Goal: Transaction & Acquisition: Book appointment/travel/reservation

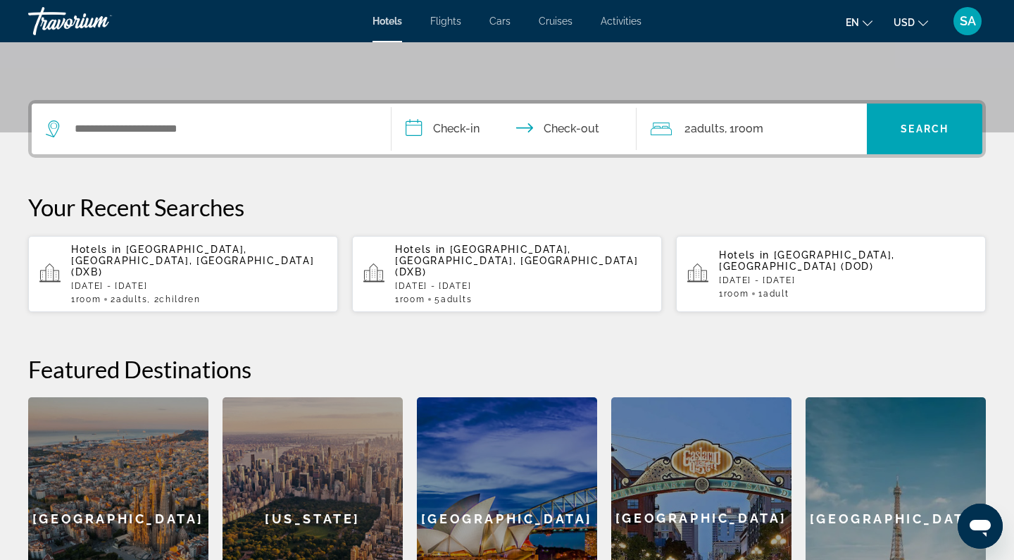
scroll to position [294, 0]
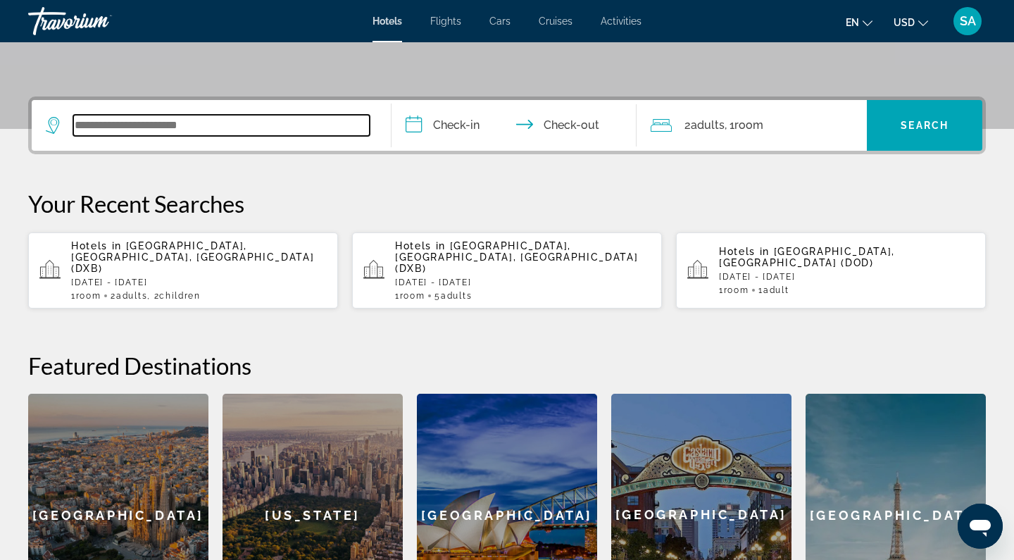
click at [113, 122] on input "Search widget" at bounding box center [221, 125] width 296 height 21
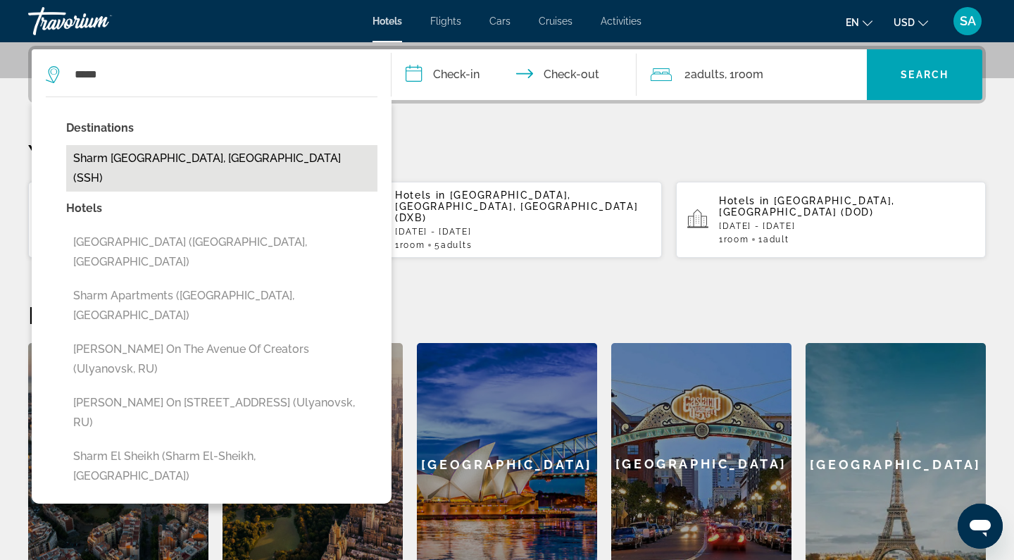
click at [117, 164] on button "Sharm [GEOGRAPHIC_DATA], [GEOGRAPHIC_DATA] (SSH)" at bounding box center [221, 168] width 311 height 46
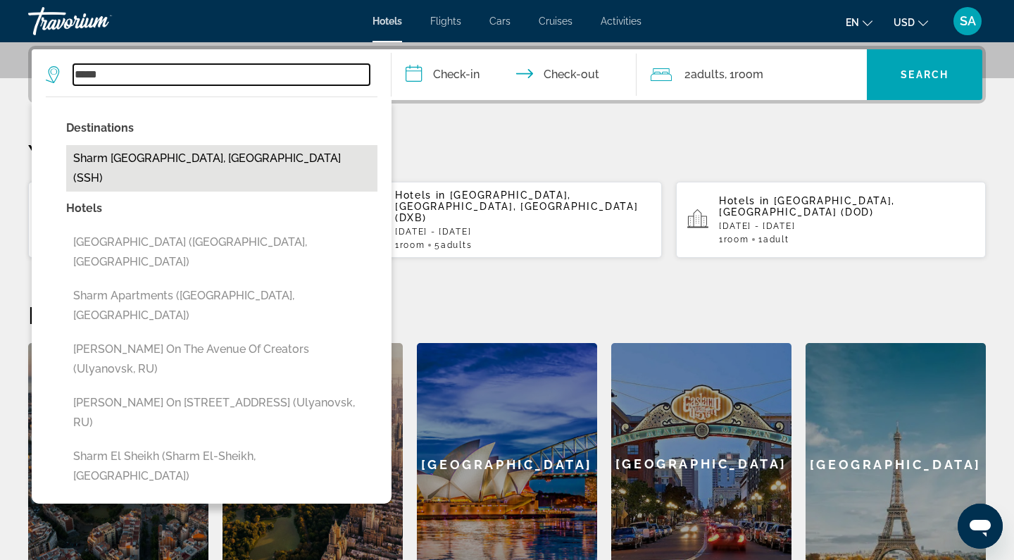
type input "**********"
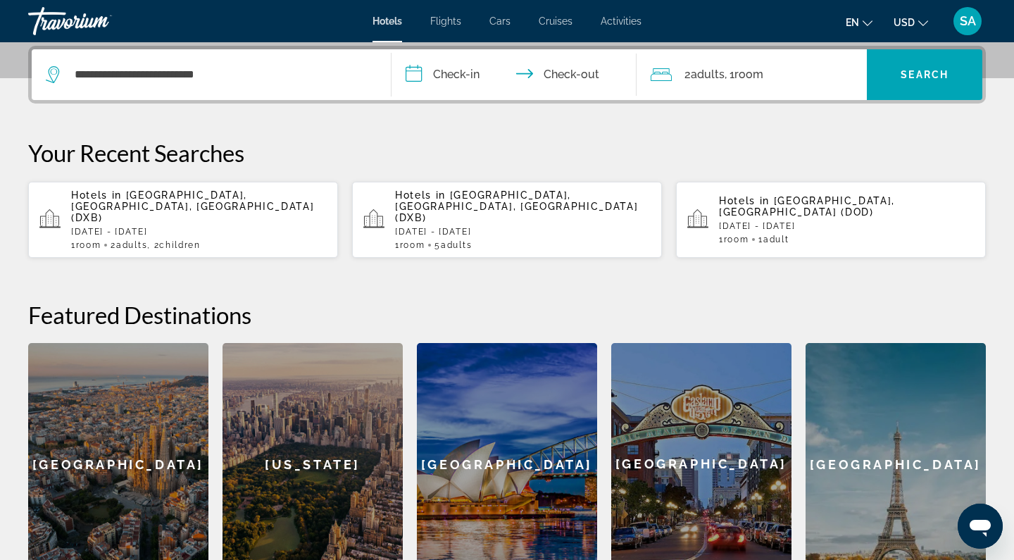
click at [439, 73] on input "**********" at bounding box center [517, 76] width 251 height 55
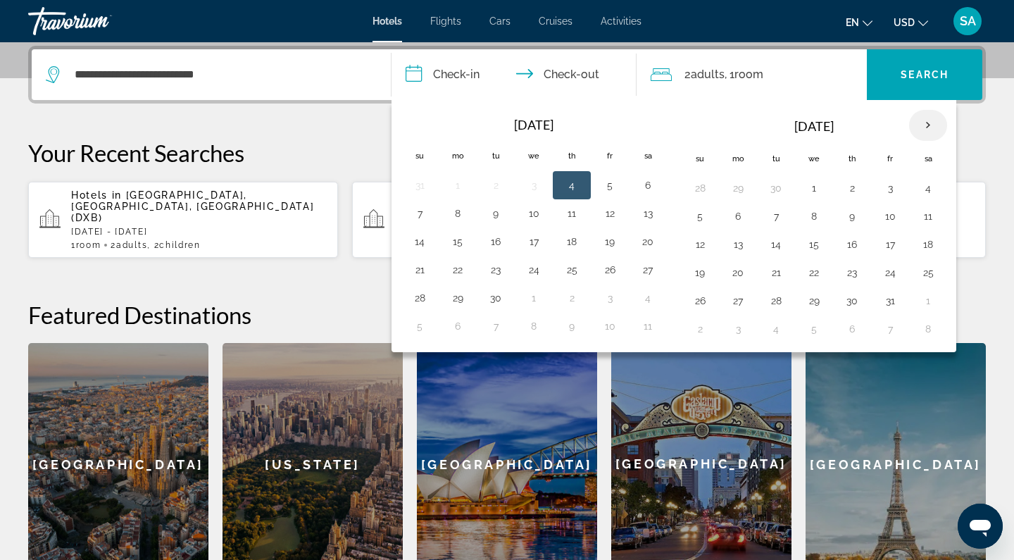
click at [935, 122] on th "Next month" at bounding box center [928, 125] width 38 height 31
click at [577, 187] on button "1" at bounding box center [572, 188] width 23 height 20
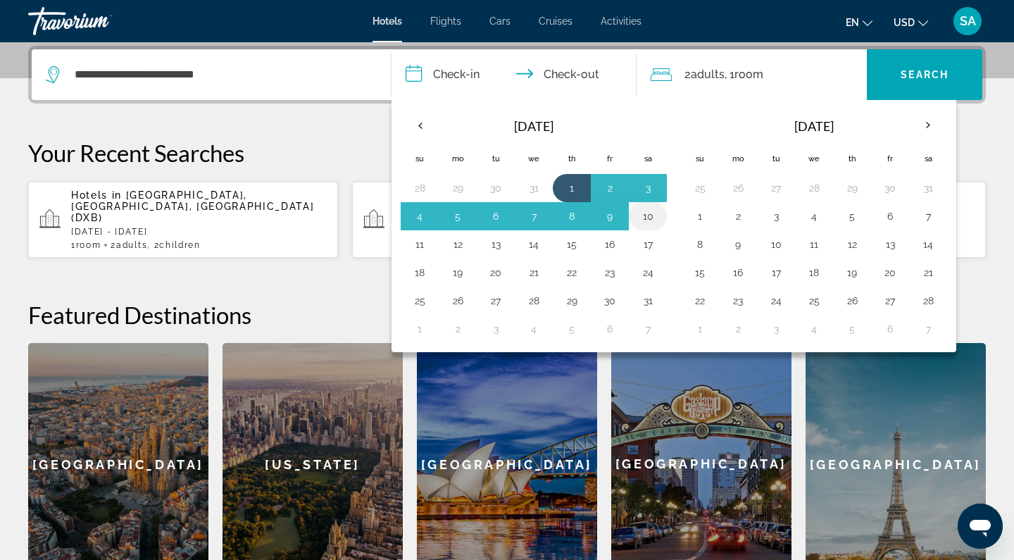
click at [649, 218] on button "10" at bounding box center [648, 216] width 23 height 20
type input "**********"
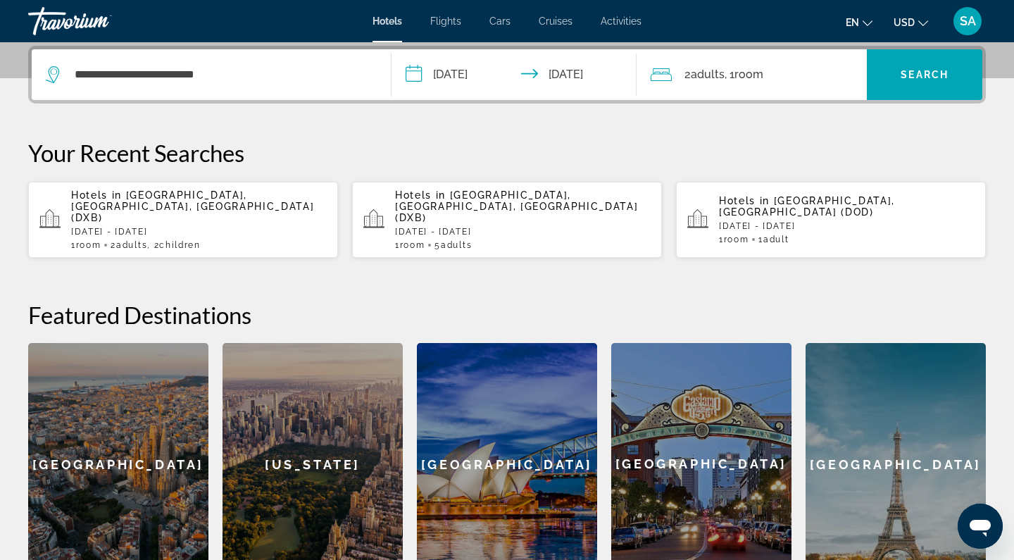
click at [732, 76] on span ", 1 Room rooms" at bounding box center [744, 75] width 39 height 20
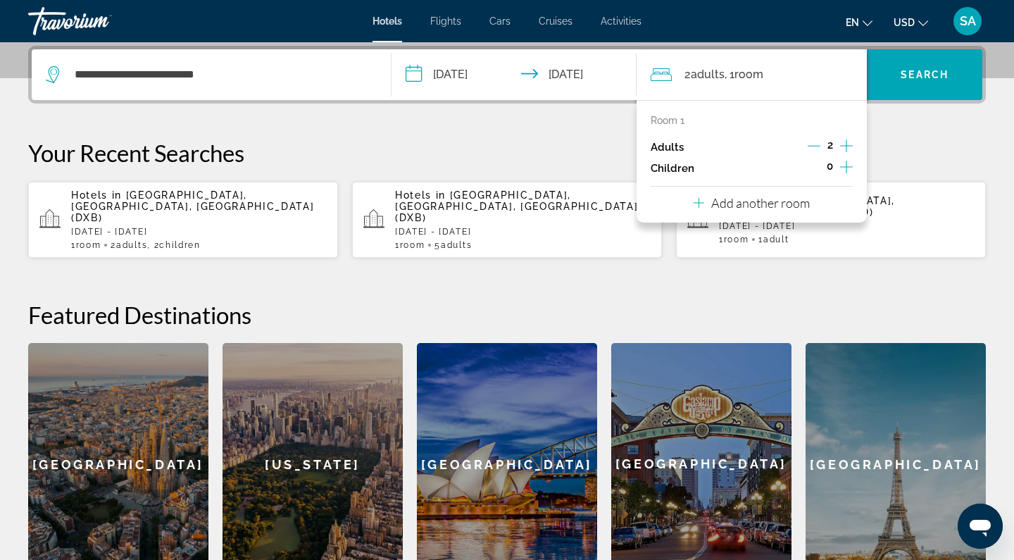
click at [849, 166] on icon "Increment children" at bounding box center [846, 166] width 13 height 17
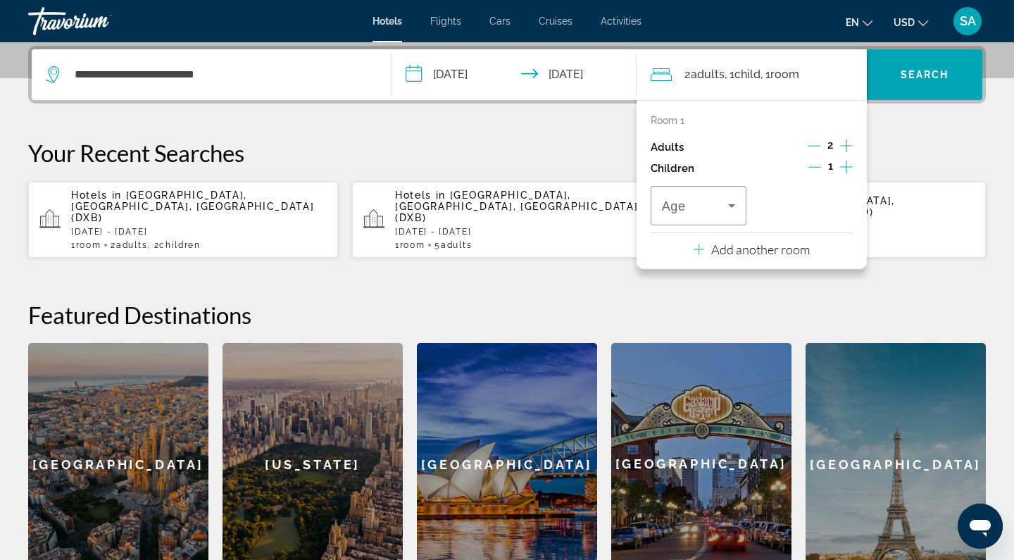
click at [849, 166] on icon "Increment children" at bounding box center [846, 166] width 13 height 17
click at [725, 211] on icon "Travelers: 2 adults, 2 children" at bounding box center [731, 205] width 17 height 17
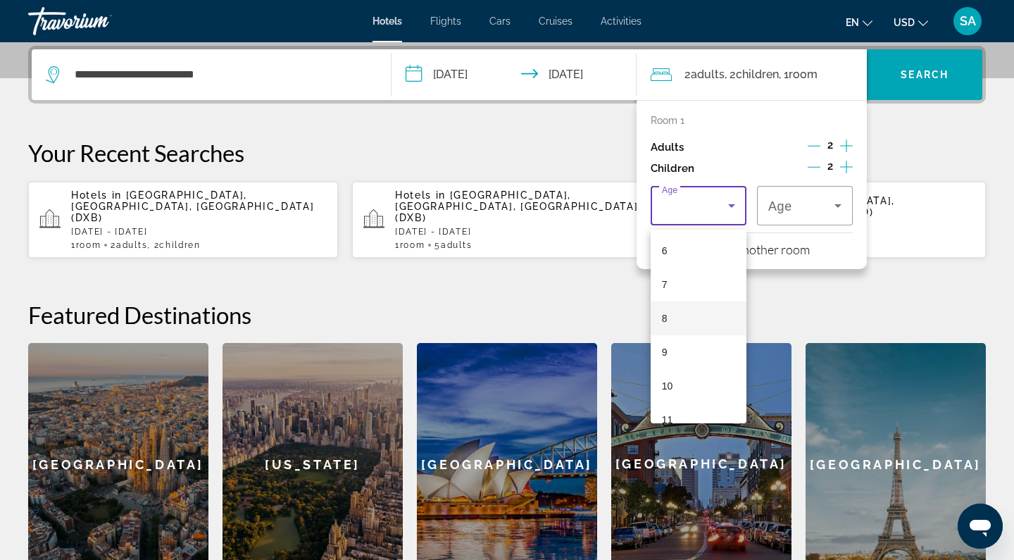
scroll to position [204, 0]
click at [689, 257] on mat-option "6" at bounding box center [699, 251] width 96 height 34
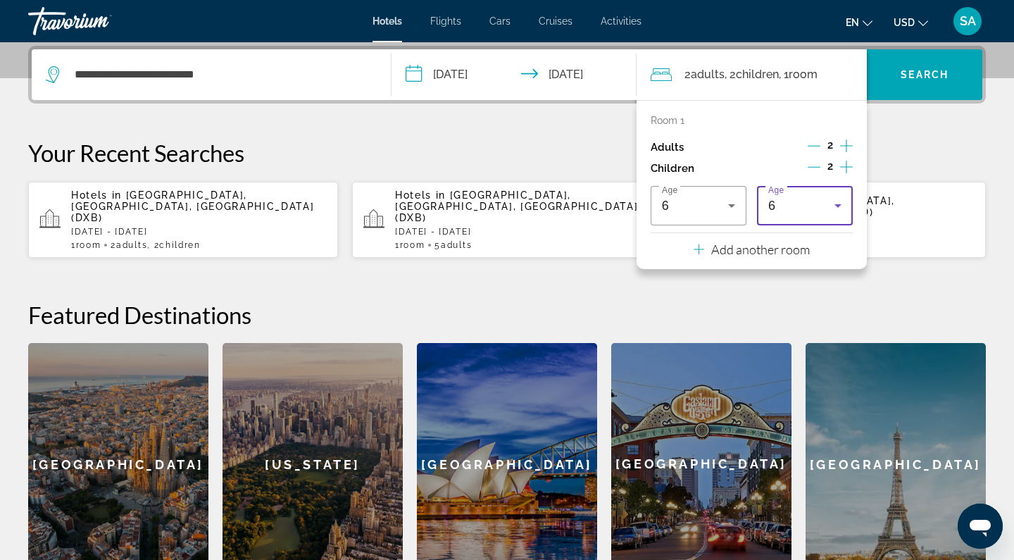
click at [825, 211] on div "6" at bounding box center [801, 205] width 66 height 17
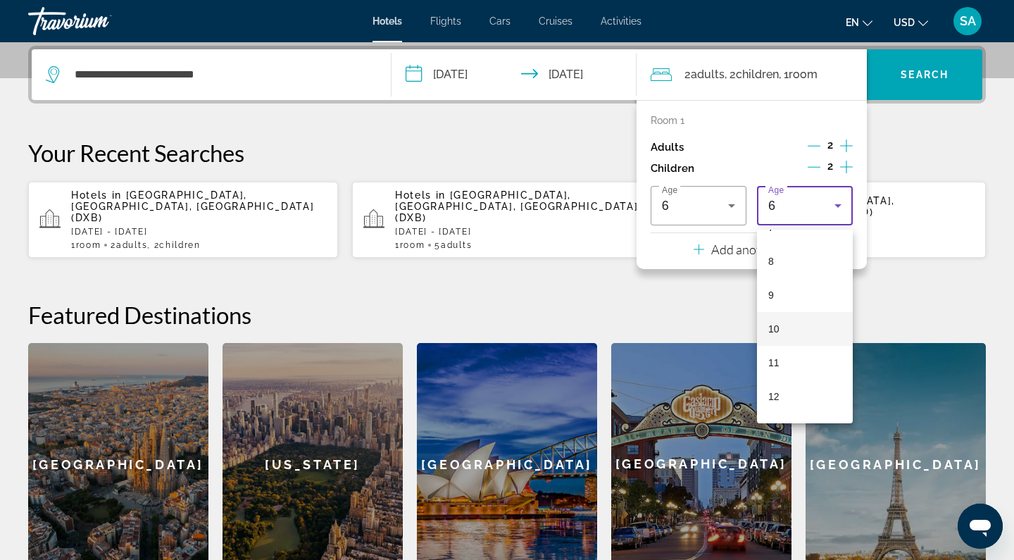
scroll to position [280, 0]
click at [799, 345] on mat-option "11" at bounding box center [805, 344] width 96 height 34
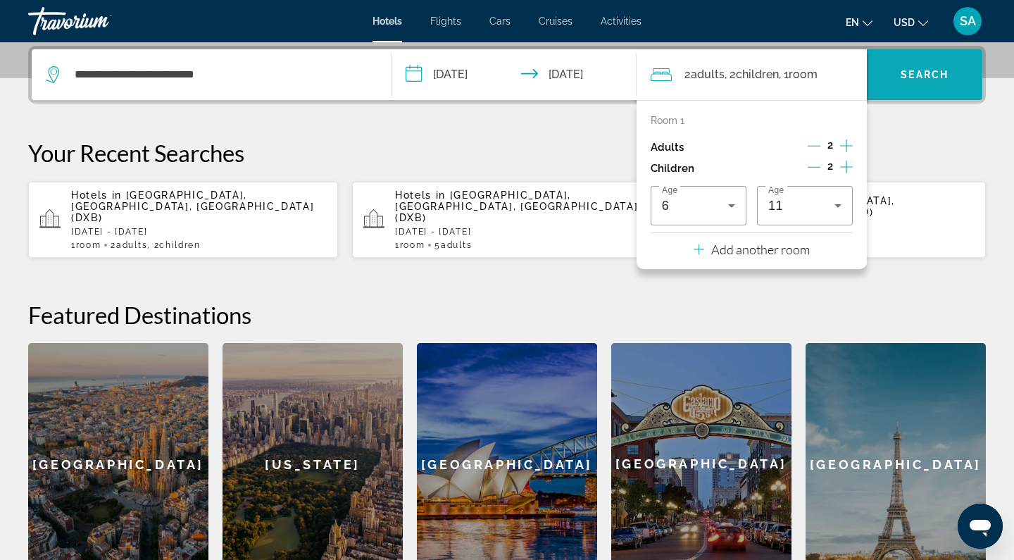
click at [924, 71] on span "Search" at bounding box center [925, 74] width 48 height 11
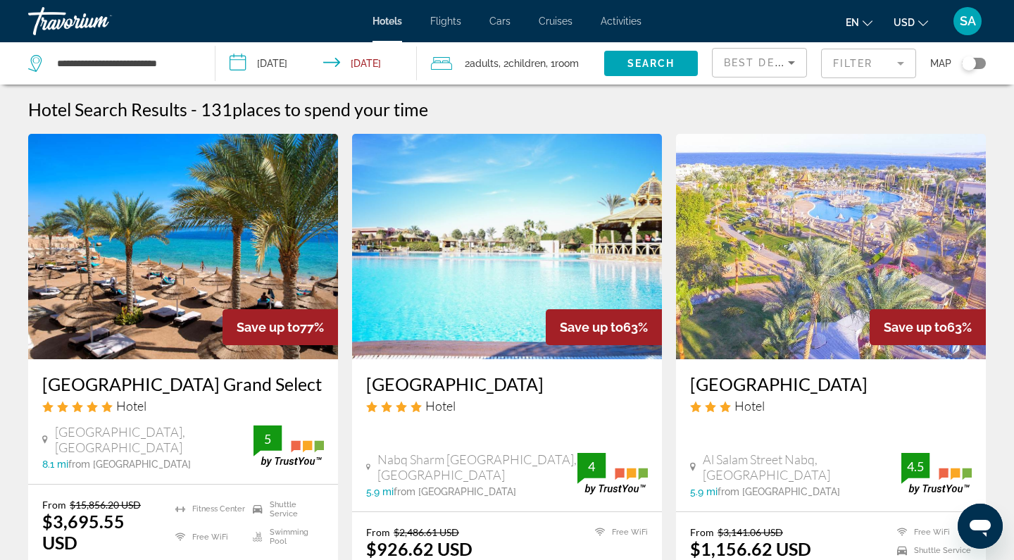
click at [848, 61] on mat-form-field "Filter" at bounding box center [868, 64] width 95 height 30
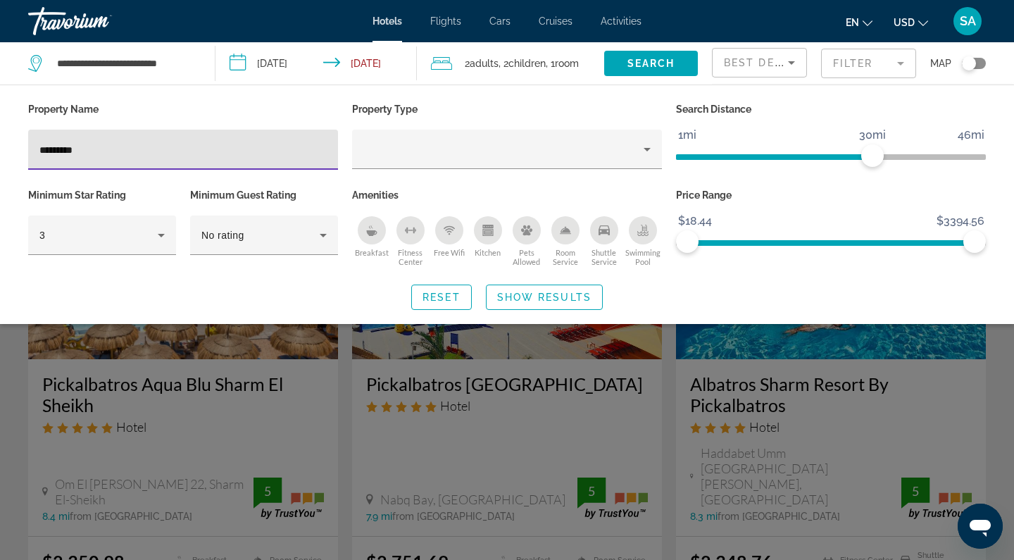
type input "*********"
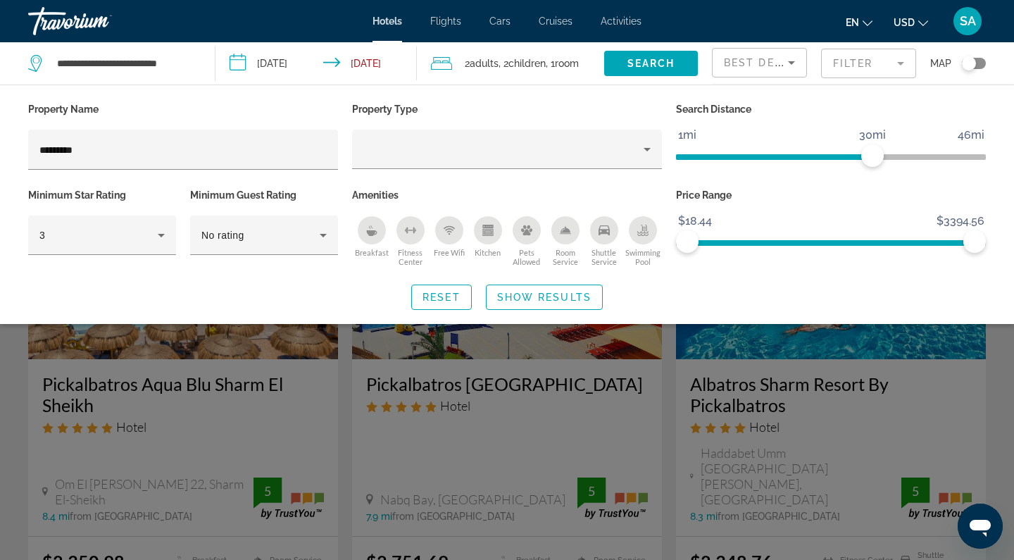
click at [104, 426] on div "Search widget" at bounding box center [507, 385] width 1014 height 349
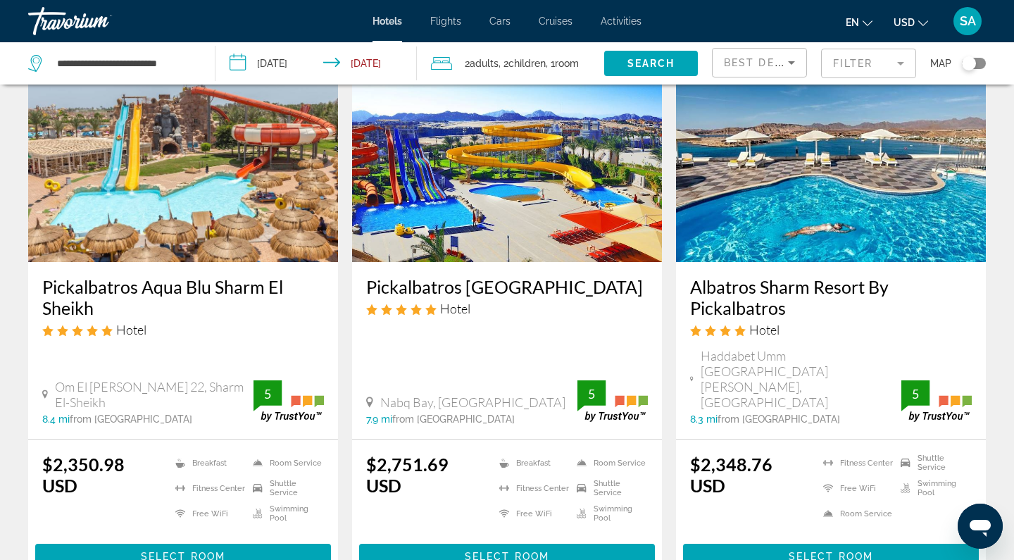
scroll to position [92, 0]
